Goal: Task Accomplishment & Management: Manage account settings

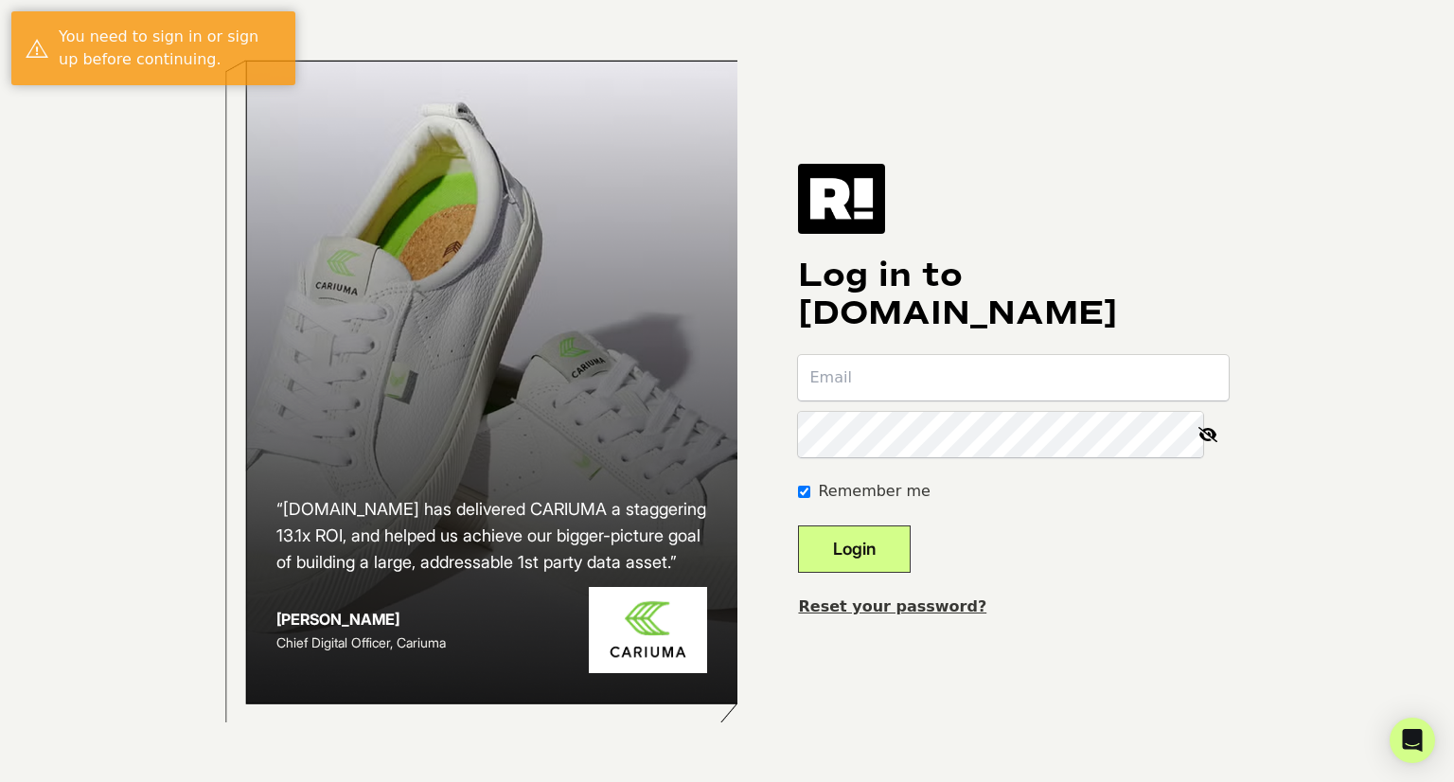
type input "[EMAIL_ADDRESS][DOMAIN_NAME]"
click at [879, 540] on button "Login" at bounding box center [854, 548] width 113 height 47
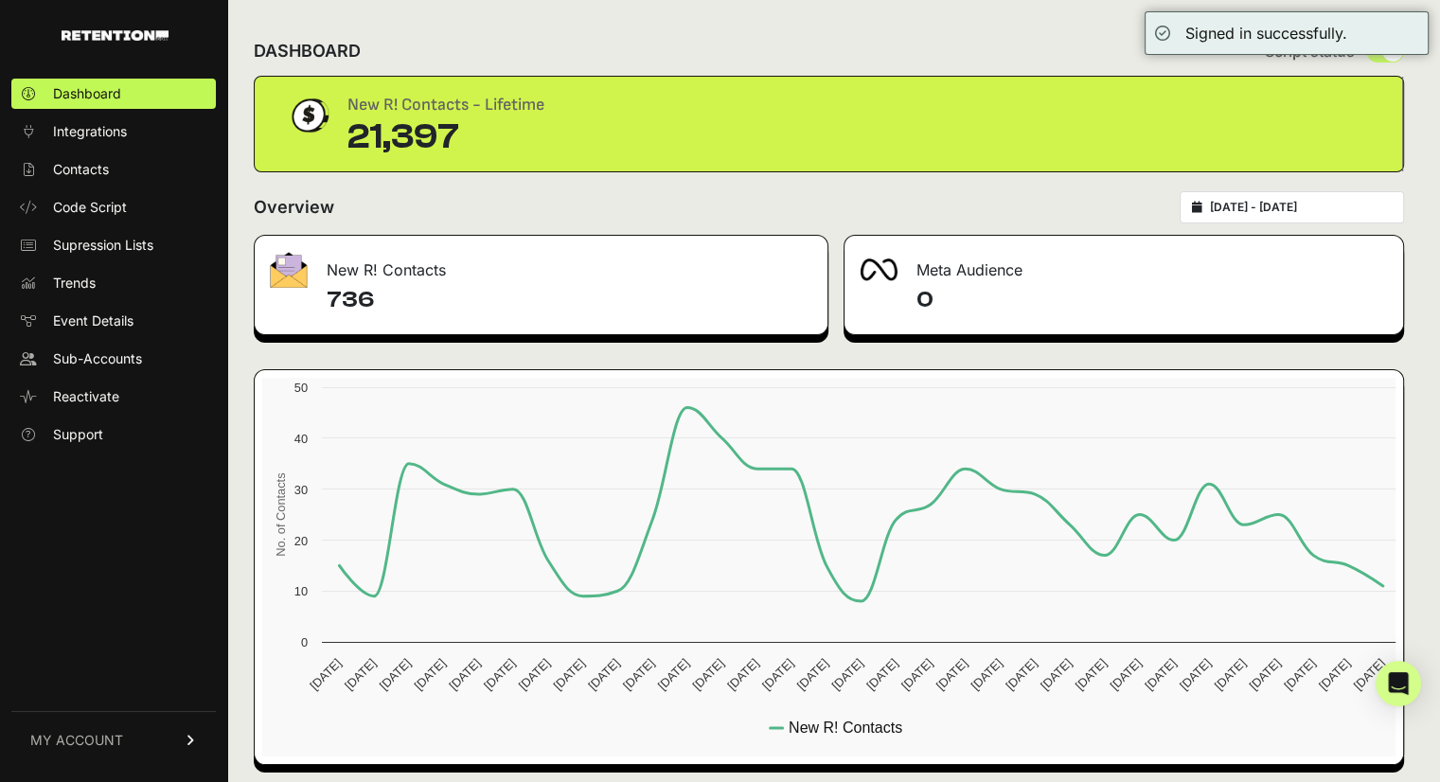
click at [99, 754] on link "MY ACCOUNT" at bounding box center [113, 740] width 204 height 58
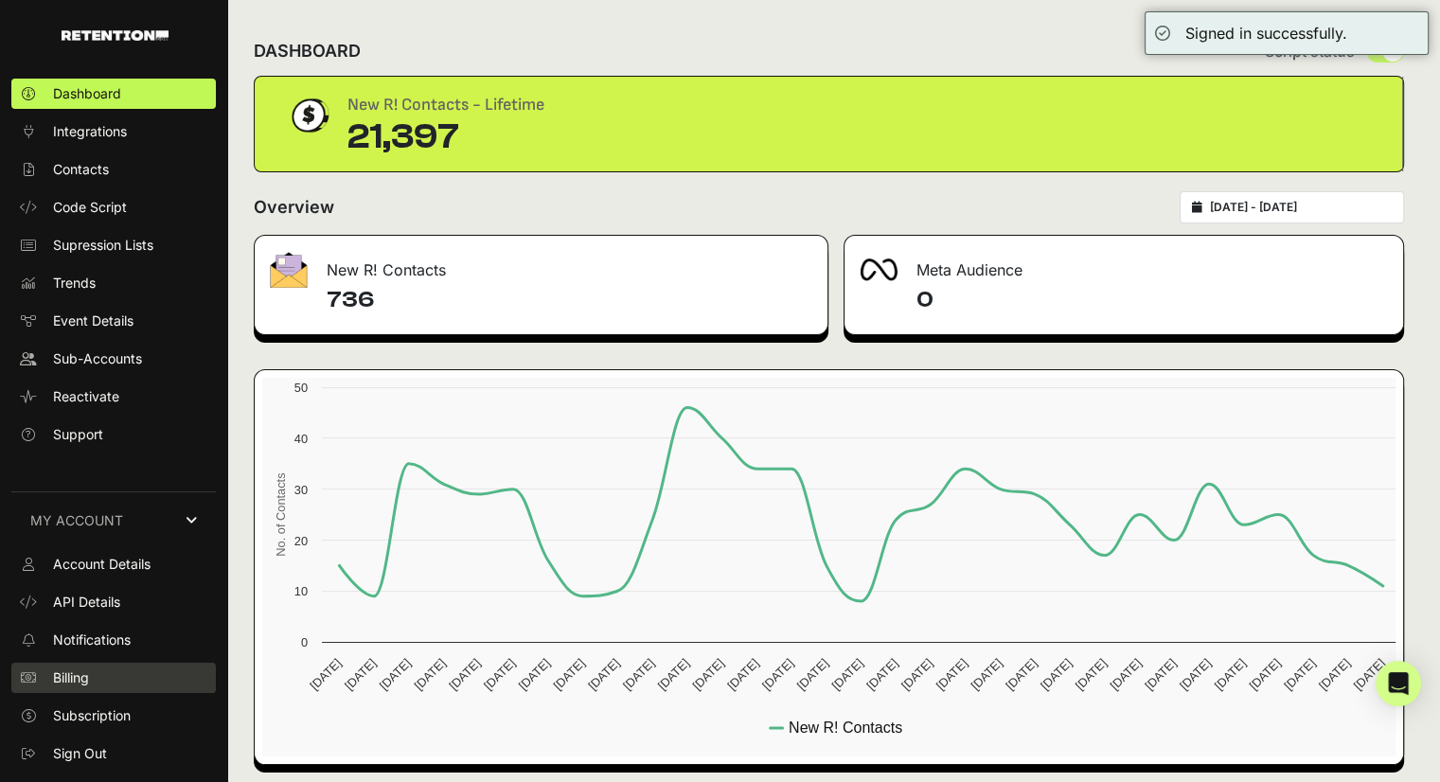
click at [94, 681] on link "Billing" at bounding box center [113, 678] width 204 height 30
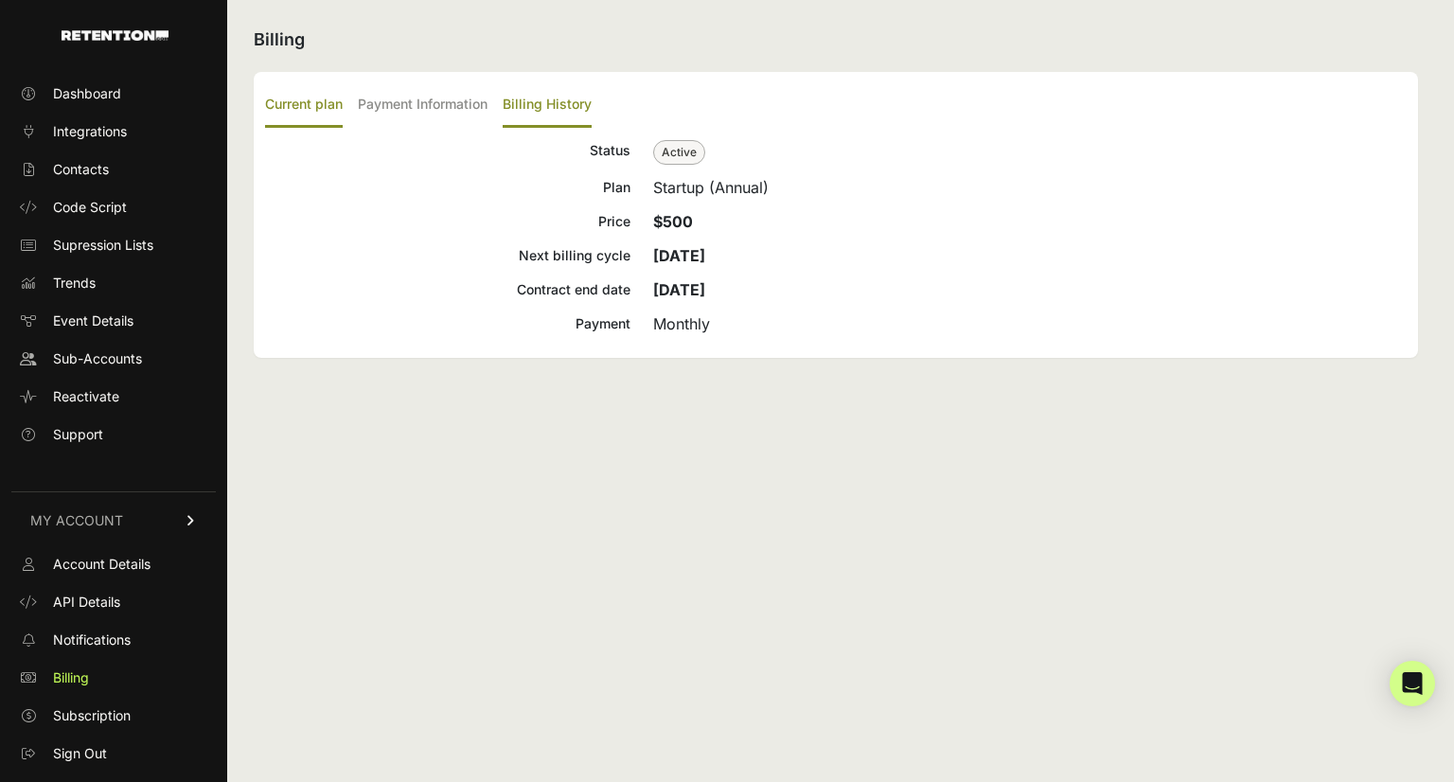
click at [519, 103] on label "Billing History" at bounding box center [547, 105] width 89 height 44
click at [0, 0] on input "Billing History" at bounding box center [0, 0] width 0 height 0
